Goal: Task Accomplishment & Management: Use online tool/utility

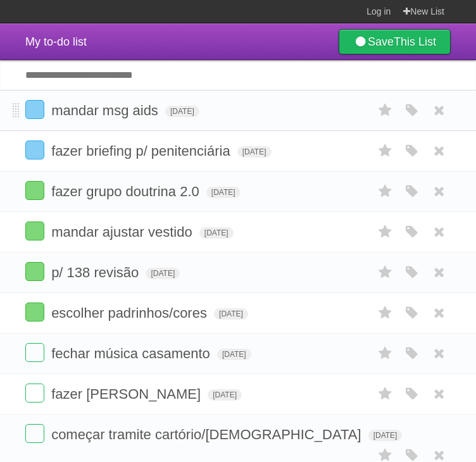
click at [333, 127] on li "mandar msg aids [DATE] White Red Blue Green Purple Orange" at bounding box center [238, 110] width 476 height 41
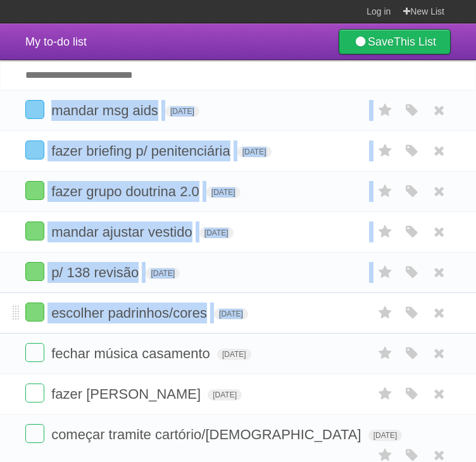
drag, startPoint x: 333, startPoint y: 127, endPoint x: 307, endPoint y: 320, distance: 194.6
click at [307, 320] on ul "mandar msg aids [DATE] White Red Blue Green Purple Orange fazer briefing p/ pen…" at bounding box center [238, 374] width 476 height 568
click at [307, 320] on form "escolher padrinhos/cores [DATE] White Red Blue Green Purple Orange" at bounding box center [237, 312] width 425 height 21
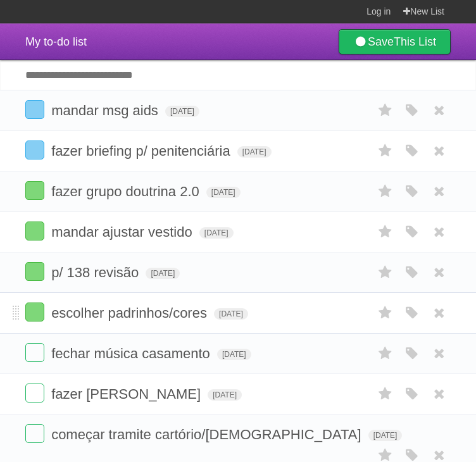
click at [307, 320] on form "escolher padrinhos/cores [DATE] White Red Blue Green Purple Orange" at bounding box center [237, 312] width 425 height 21
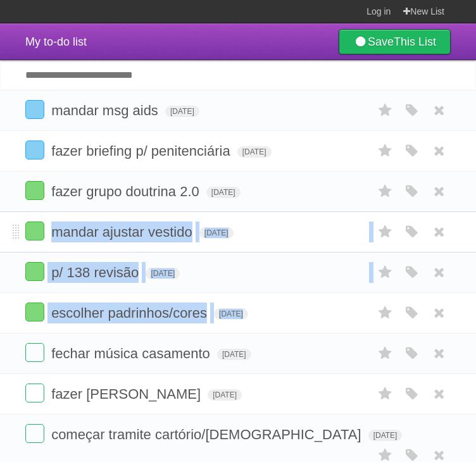
drag, startPoint x: 307, startPoint y: 320, endPoint x: 314, endPoint y: 235, distance: 85.0
click at [314, 235] on ul "mandar msg aids [DATE] White Red Blue Green Purple Orange fazer briefing p/ pen…" at bounding box center [238, 374] width 476 height 568
click at [314, 235] on form "mandar ajustar vestido [DATE] White Red Blue Green Purple Orange" at bounding box center [237, 231] width 425 height 21
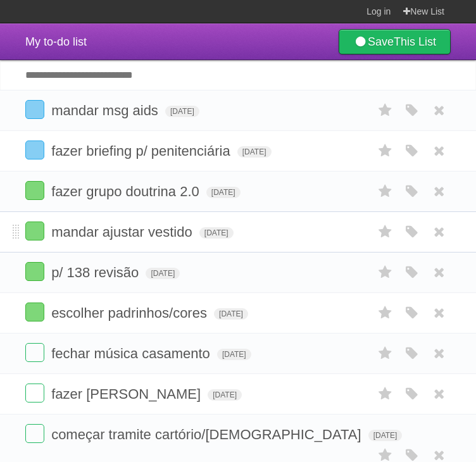
click at [314, 235] on form "mandar ajustar vestido [DATE] White Red Blue Green Purple Orange" at bounding box center [237, 231] width 425 height 21
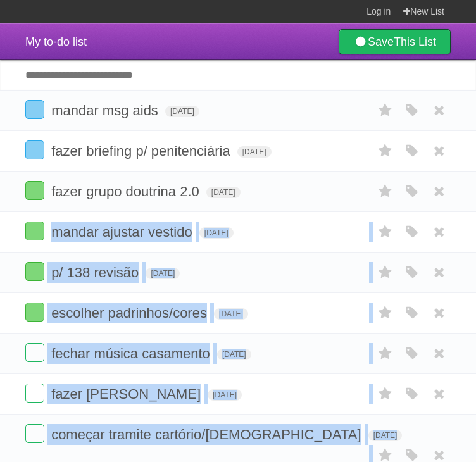
scroll to position [218, 0]
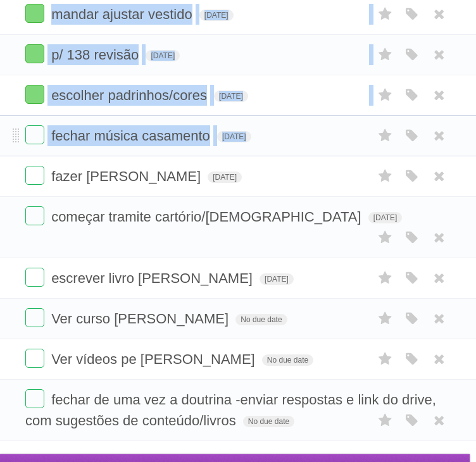
drag, startPoint x: 314, startPoint y: 235, endPoint x: 323, endPoint y: 132, distance: 104.1
click at [323, 132] on ul "mandar msg aids [DATE] White Red Blue Green Purple Orange fazer briefing p/ pen…" at bounding box center [238, 156] width 476 height 568
click at [323, 132] on form "fechar música casamento [DATE] White Red Blue Green Purple Orange" at bounding box center [237, 135] width 425 height 21
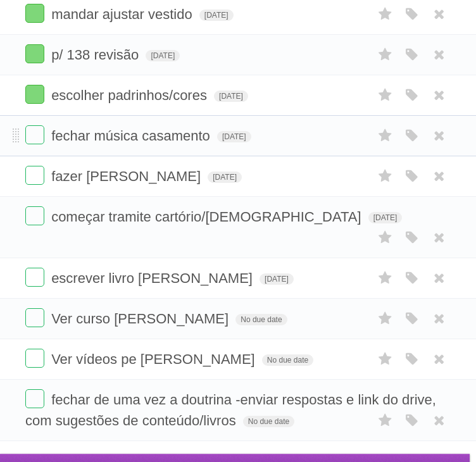
click at [323, 132] on form "fechar música casamento [DATE] White Red Blue Green Purple Orange" at bounding box center [237, 135] width 425 height 21
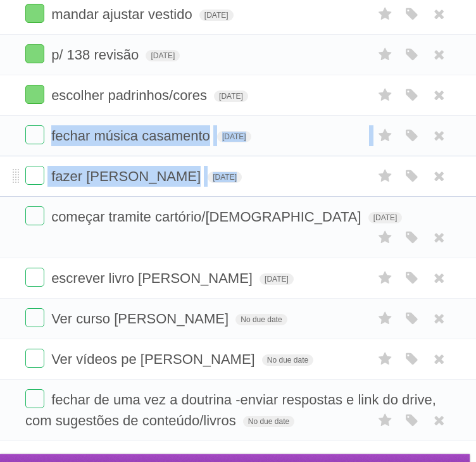
drag, startPoint x: 323, startPoint y: 132, endPoint x: 307, endPoint y: 181, distance: 51.8
click at [307, 181] on ul "mandar msg aids [DATE] White Red Blue Green Purple Orange fazer briefing p/ pen…" at bounding box center [238, 156] width 476 height 568
click at [307, 181] on form "fazer perguntas [PERSON_NAME][DATE] White Red Blue Green Purple Orange" at bounding box center [237, 176] width 425 height 21
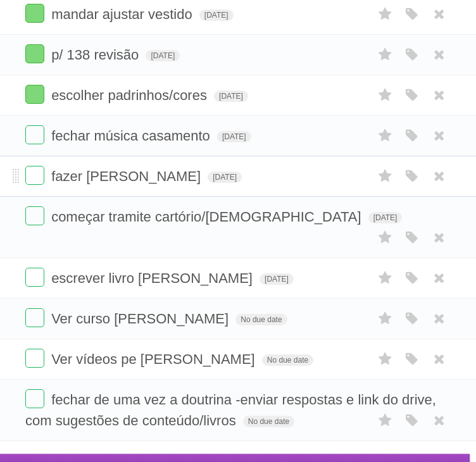
scroll to position [192, 0]
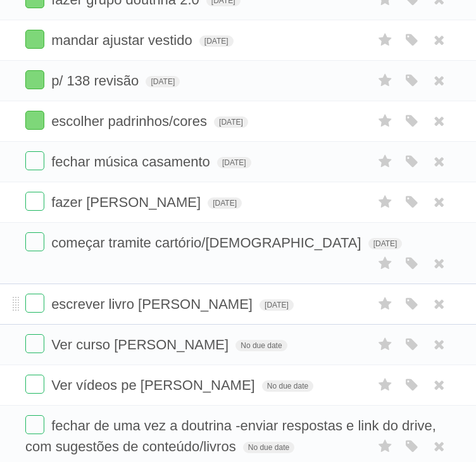
click at [298, 293] on form "escrever livro [PERSON_NAME][DATE] White Red Blue Green Purple Orange" at bounding box center [237, 303] width 425 height 21
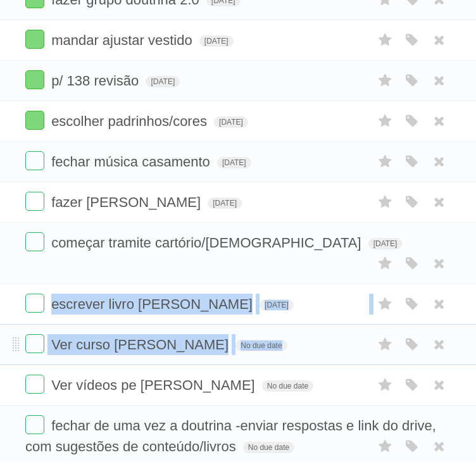
drag, startPoint x: 298, startPoint y: 290, endPoint x: 312, endPoint y: 335, distance: 47.0
click at [312, 335] on ul "mandar msg aids [DATE] White Red Blue Green Purple Orange fazer briefing p/ pen…" at bounding box center [238, 182] width 476 height 568
click at [312, 335] on li "Ver curso [PERSON_NAME] No due date White Red Blue Green Purple Orange" at bounding box center [238, 344] width 476 height 41
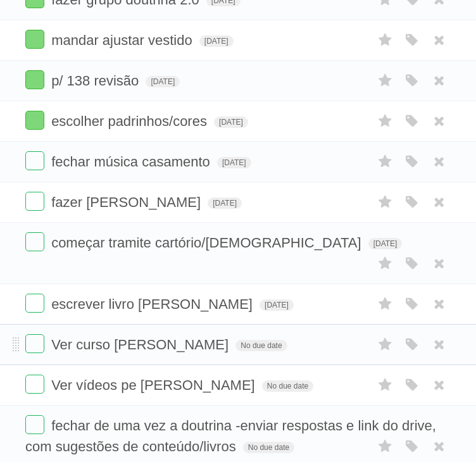
scroll to position [218, 0]
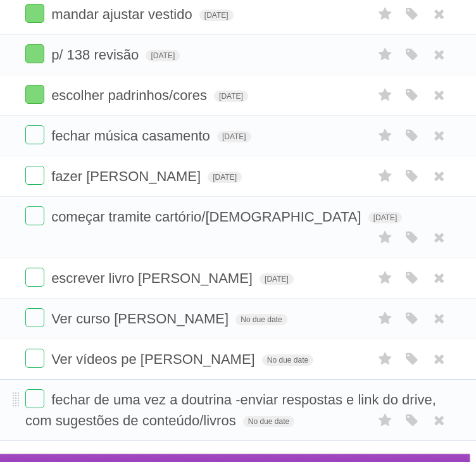
click at [314, 392] on form "fechar de uma vez a doutrina -enviar respostas e link do drive, com sugestões d…" at bounding box center [237, 410] width 425 height 42
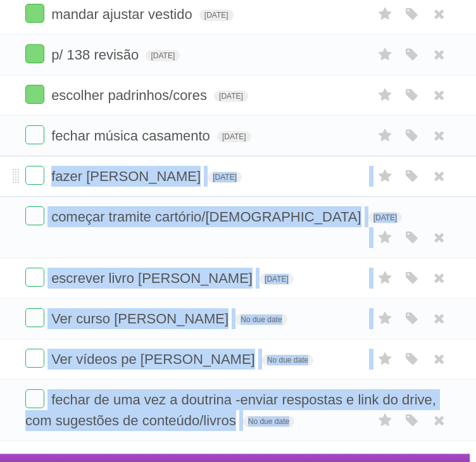
drag, startPoint x: 314, startPoint y: 392, endPoint x: 339, endPoint y: 183, distance: 210.8
click at [339, 183] on ul "mandar msg aids [DATE] White Red Blue Green Purple Orange fazer briefing p/ pen…" at bounding box center [238, 156] width 476 height 568
click at [339, 183] on form "fazer perguntas [PERSON_NAME][DATE] White Red Blue Green Purple Orange" at bounding box center [237, 176] width 425 height 21
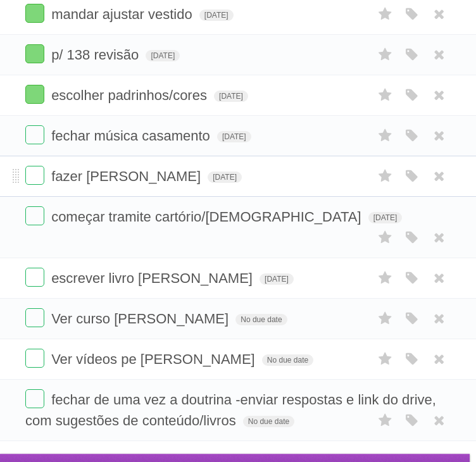
click at [339, 183] on form "fazer perguntas [PERSON_NAME][DATE] White Red Blue Green Purple Orange" at bounding box center [237, 176] width 425 height 21
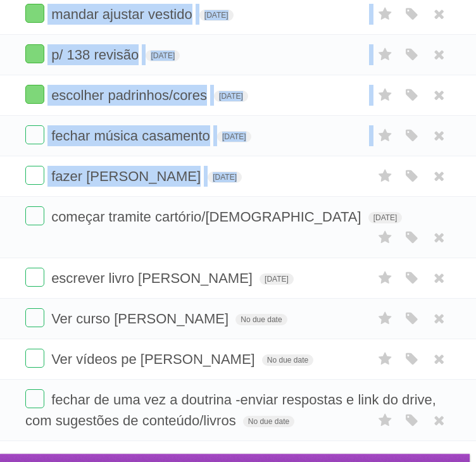
scroll to position [0, 0]
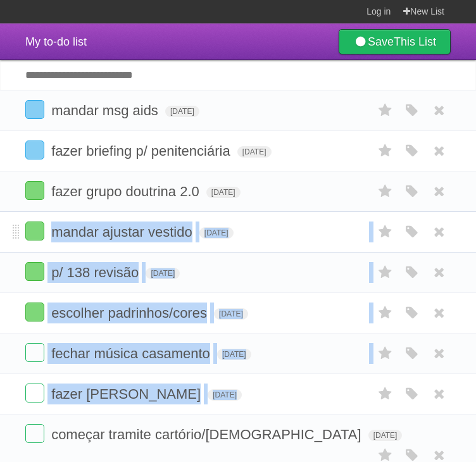
drag, startPoint x: 339, startPoint y: 183, endPoint x: 305, endPoint y: 242, distance: 68.0
click at [305, 242] on ul "mandar msg aids [DATE] White Red Blue Green Purple Orange fazer briefing p/ pen…" at bounding box center [238, 374] width 476 height 568
click at [305, 242] on form "mandar ajustar vestido [DATE] White Red Blue Green Purple Orange" at bounding box center [237, 231] width 425 height 21
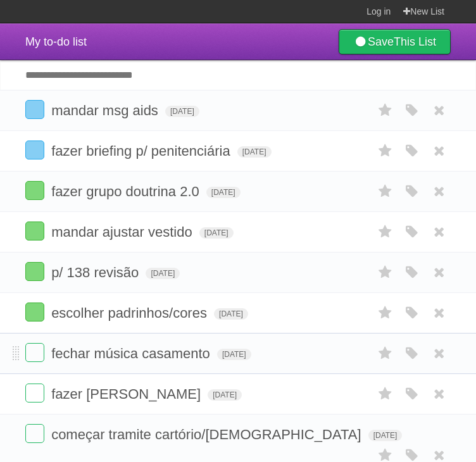
click at [304, 345] on form "fechar música casamento [DATE] White Red Blue Green Purple Orange" at bounding box center [237, 353] width 425 height 21
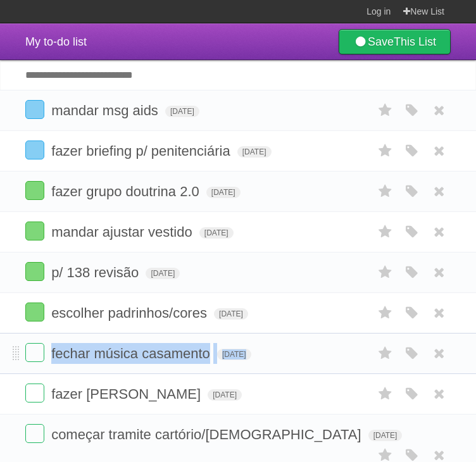
drag, startPoint x: 304, startPoint y: 345, endPoint x: 286, endPoint y: 353, distance: 19.3
click at [286, 353] on form "fechar música casamento [DATE] White Red Blue Green Purple Orange" at bounding box center [237, 353] width 425 height 21
